Goal: Information Seeking & Learning: Learn about a topic

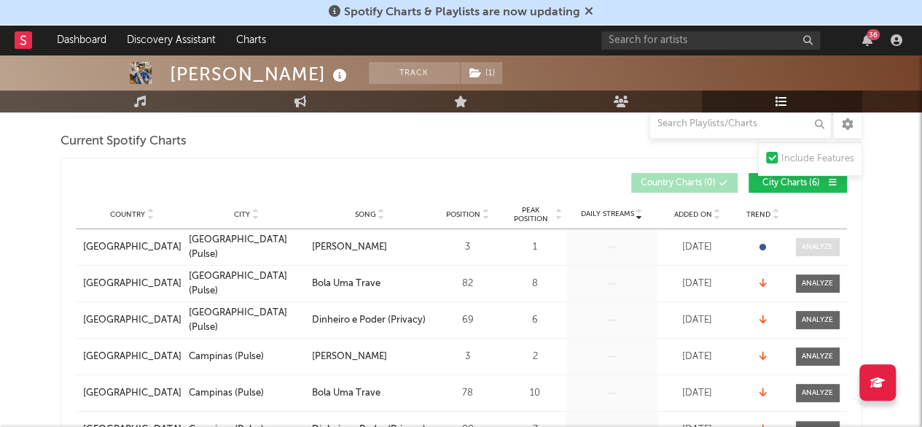
scroll to position [182, 0]
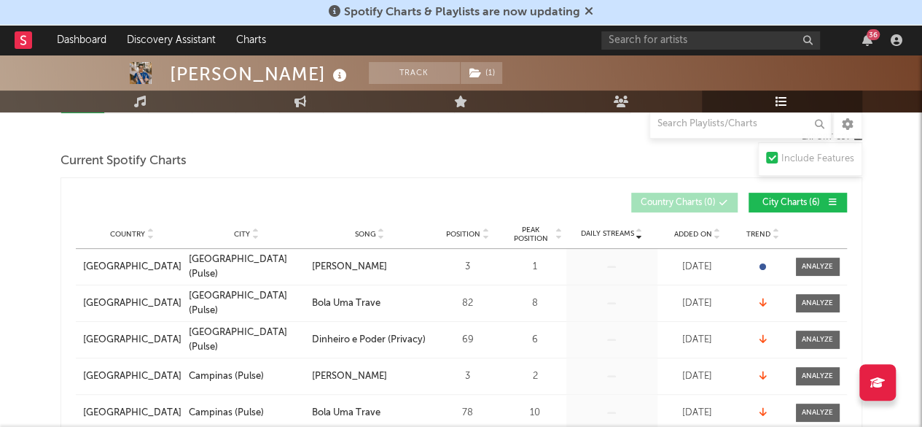
drag, startPoint x: 820, startPoint y: 265, endPoint x: 772, endPoint y: 256, distance: 48.9
click at [820, 265] on div at bounding box center [817, 266] width 31 height 11
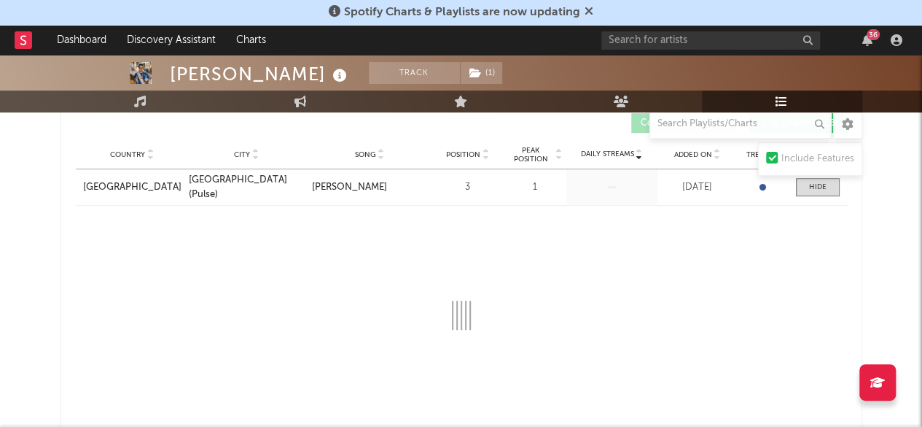
scroll to position [328, 0]
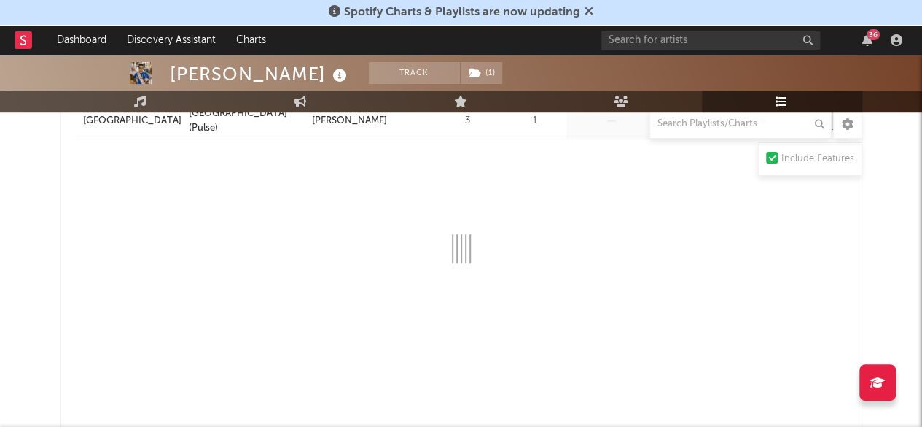
select select "1w"
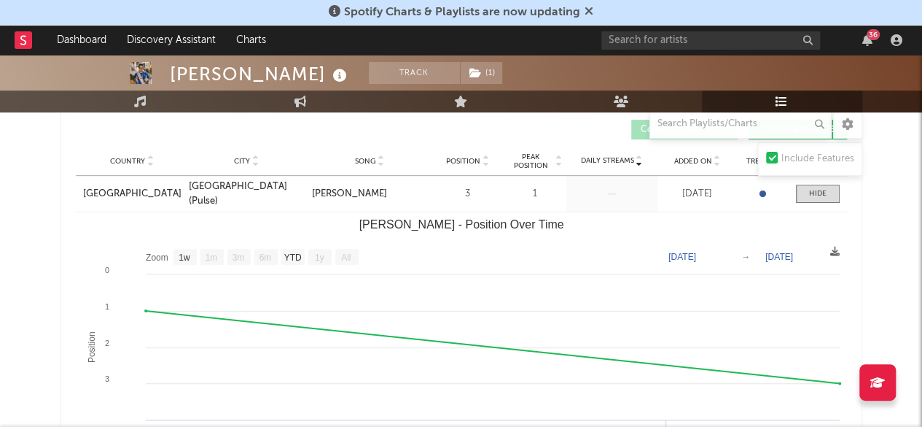
scroll to position [109, 0]
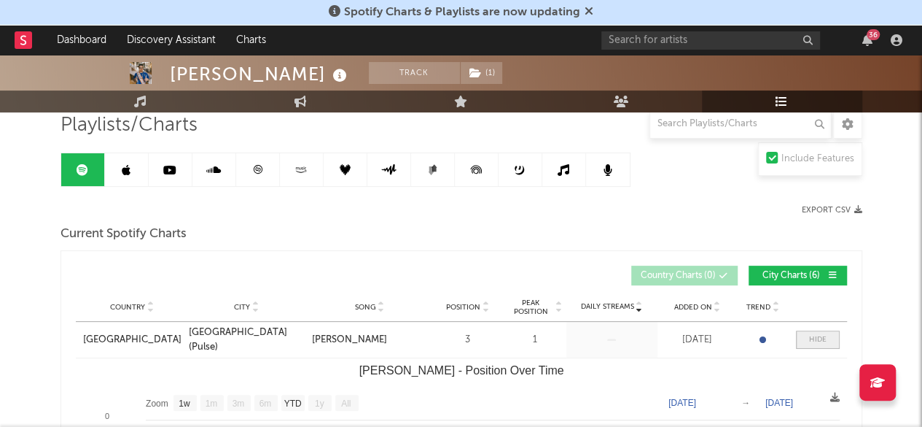
drag, startPoint x: 825, startPoint y: 335, endPoint x: 806, endPoint y: 332, distance: 18.4
click at [825, 335] on div at bounding box center [817, 339] width 17 height 11
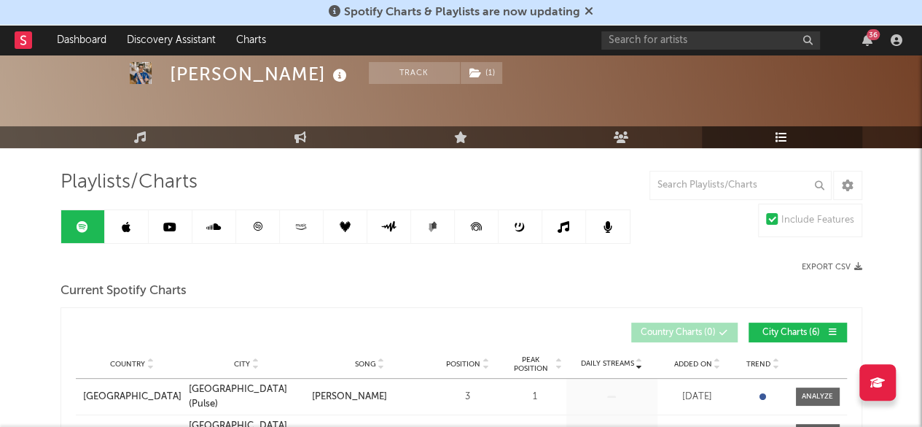
scroll to position [73, 0]
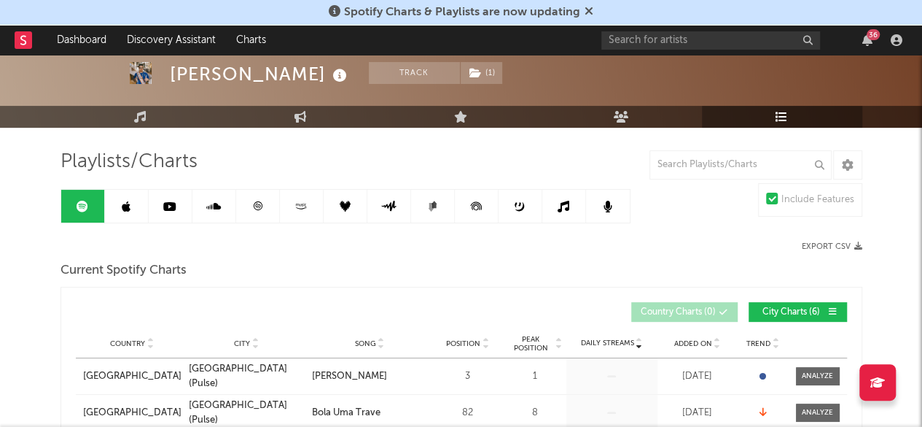
click at [122, 208] on icon at bounding box center [126, 207] width 9 height 12
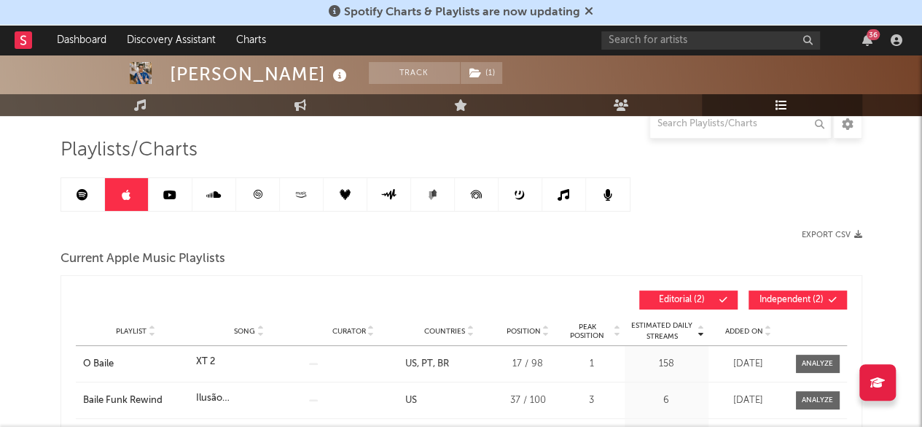
scroll to position [73, 0]
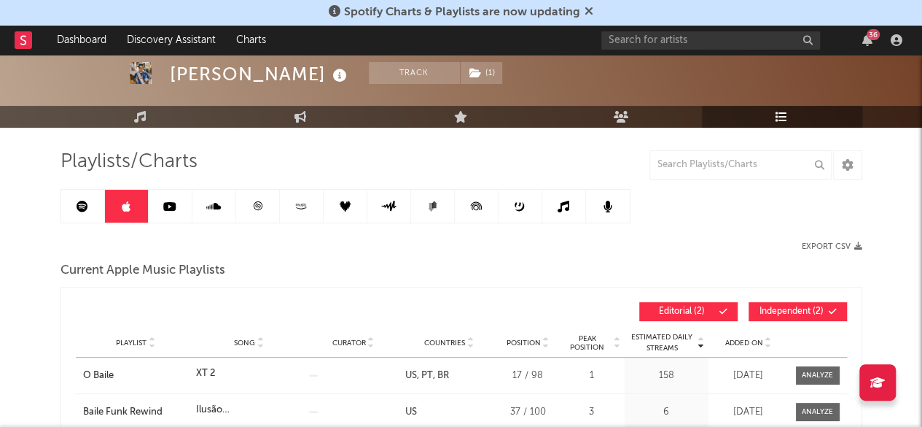
click at [149, 201] on link at bounding box center [171, 206] width 44 height 33
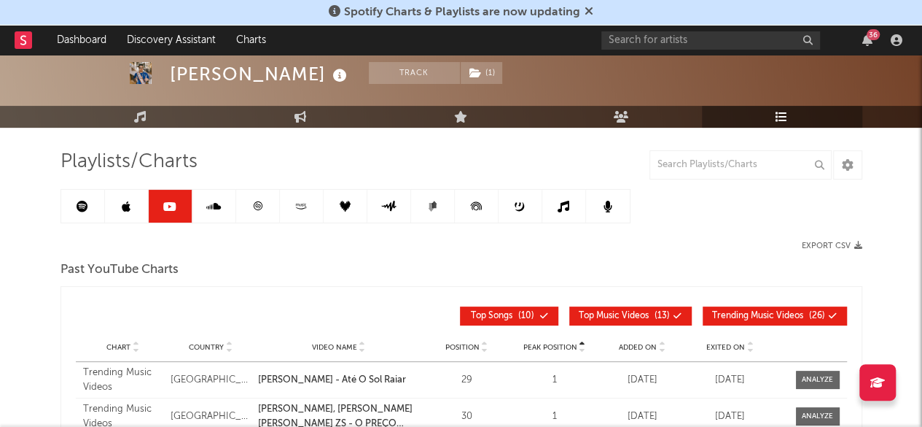
click at [71, 206] on link at bounding box center [83, 206] width 44 height 33
